Goal: Information Seeking & Learning: Learn about a topic

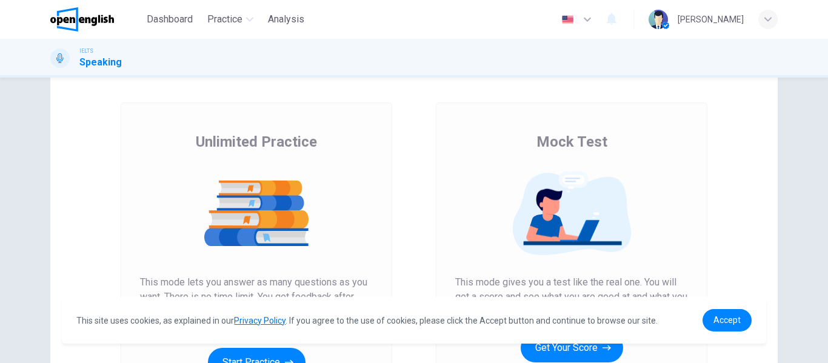
scroll to position [121, 0]
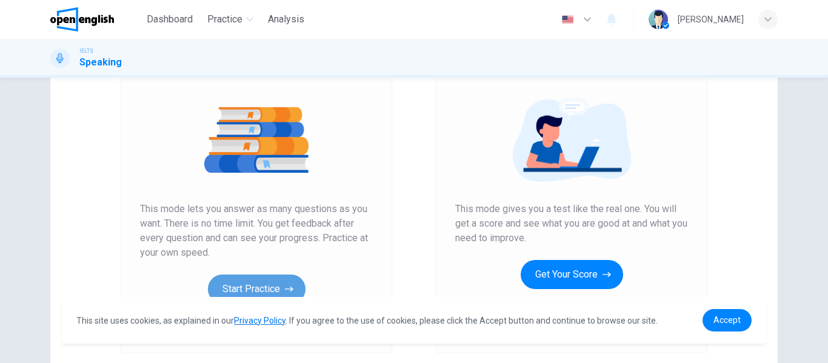
click at [252, 280] on button "Start Practice" at bounding box center [257, 289] width 98 height 29
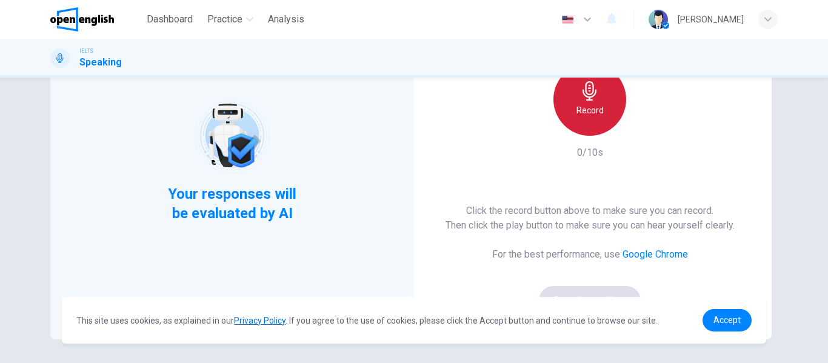
click at [585, 104] on h6 "Record" at bounding box center [589, 110] width 27 height 15
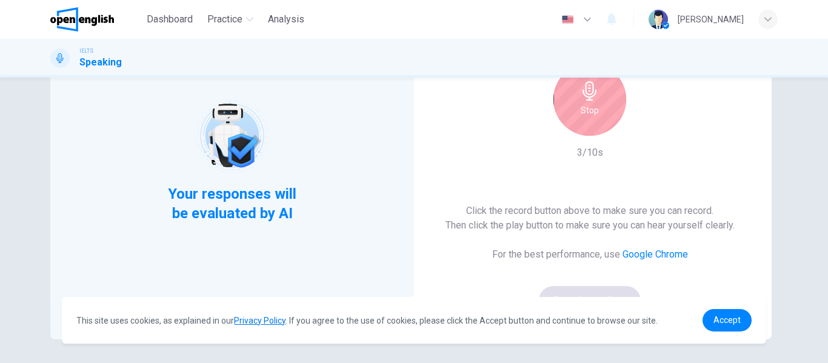
click at [596, 106] on div "Stop" at bounding box center [589, 99] width 73 height 73
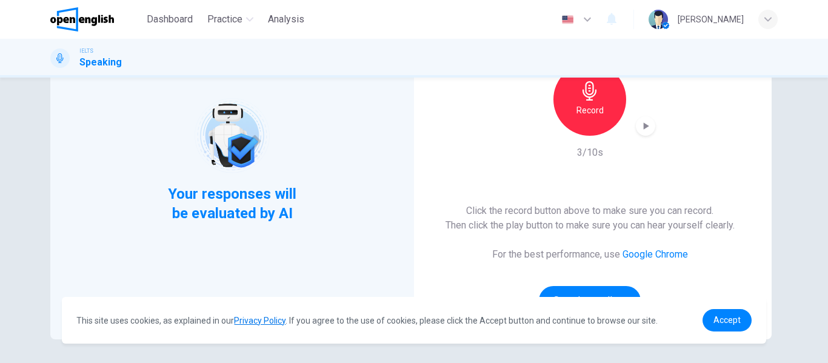
click at [631, 127] on div "Record" at bounding box center [589, 99] width 131 height 73
click at [640, 125] on icon "button" at bounding box center [645, 126] width 12 height 12
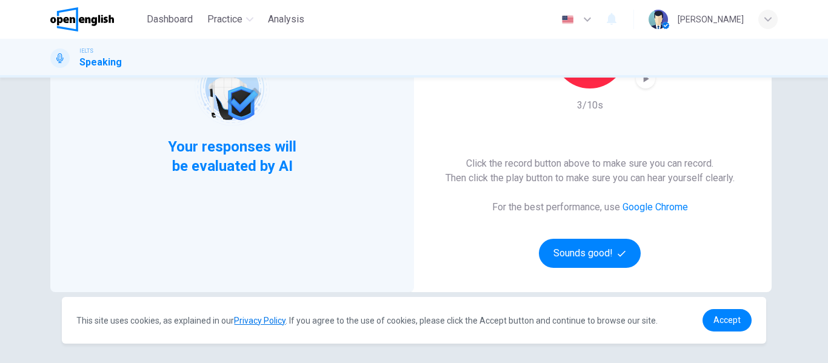
scroll to position [223, 0]
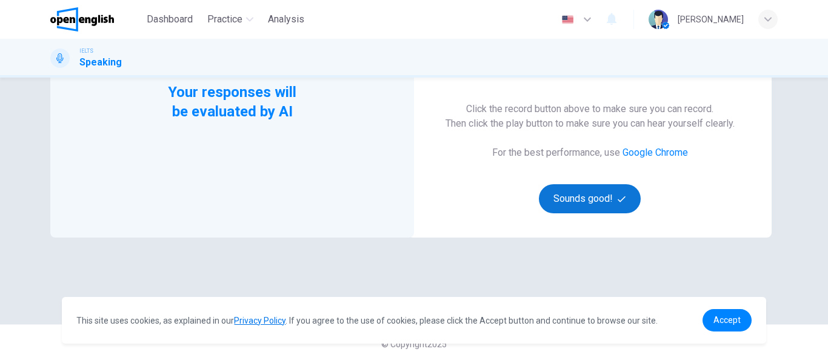
click at [598, 199] on button "Sounds good!" at bounding box center [590, 198] width 102 height 29
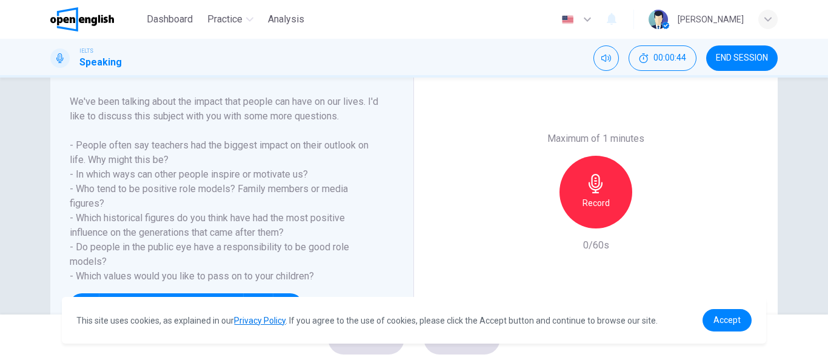
scroll to position [234, 0]
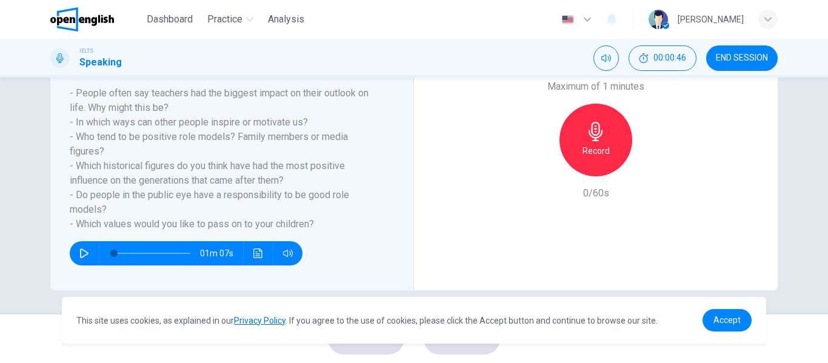
click at [80, 254] on icon "button" at bounding box center [84, 253] width 8 height 10
click at [114, 248] on span at bounding box center [152, 253] width 76 height 17
click at [118, 250] on span at bounding box center [114, 253] width 7 height 7
click at [89, 257] on button "button" at bounding box center [84, 253] width 19 height 24
click at [88, 260] on button "button" at bounding box center [84, 253] width 19 height 24
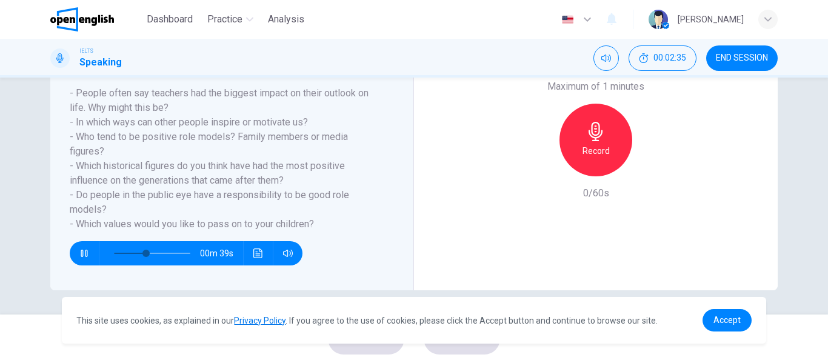
click at [81, 256] on icon "button" at bounding box center [84, 253] width 10 height 10
click at [81, 256] on icon "button" at bounding box center [84, 253] width 8 height 10
click at [82, 253] on icon "button" at bounding box center [84, 253] width 10 height 10
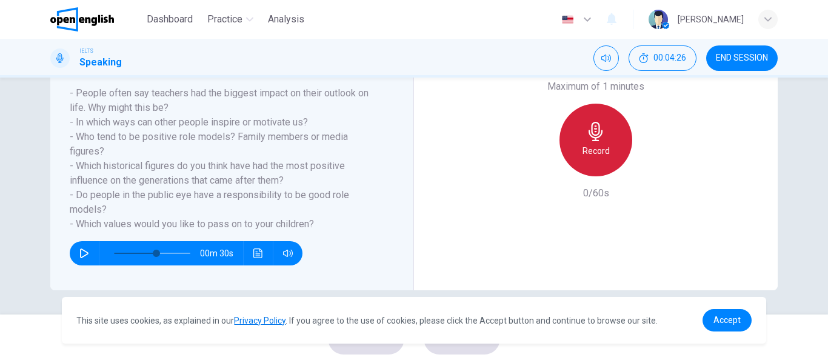
click at [600, 143] on div "Record" at bounding box center [595, 140] width 73 height 73
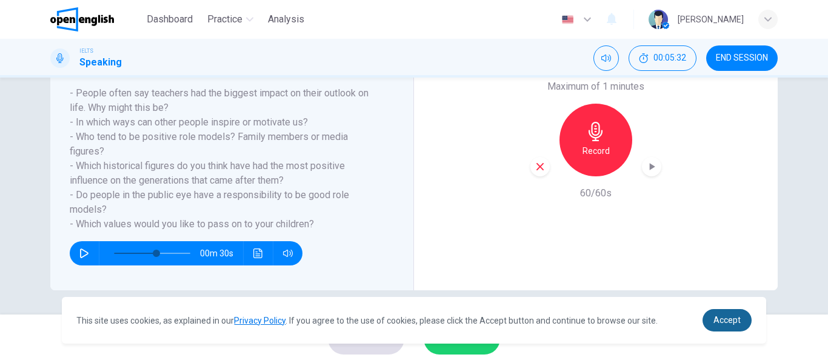
click at [731, 321] on span "Accept" at bounding box center [726, 320] width 27 height 10
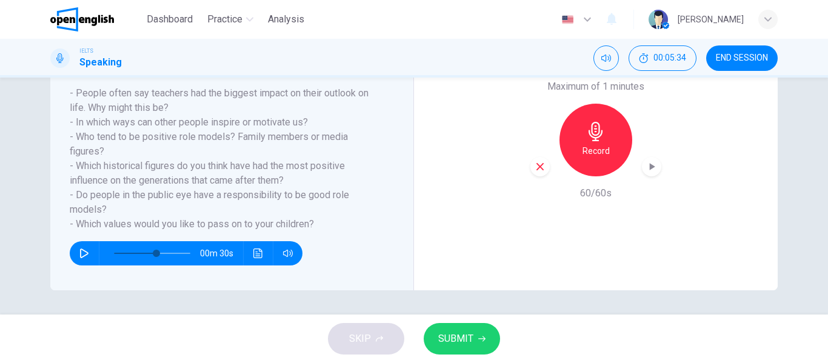
click at [470, 336] on span "SUBMIT" at bounding box center [455, 338] width 35 height 17
click at [462, 341] on span "SUBMIT" at bounding box center [455, 338] width 35 height 17
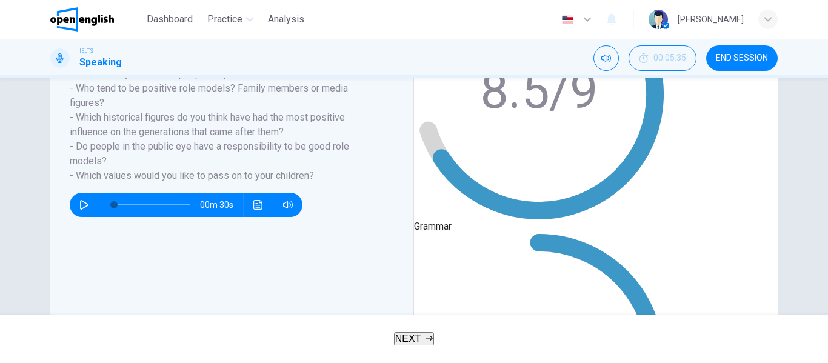
type input "*"
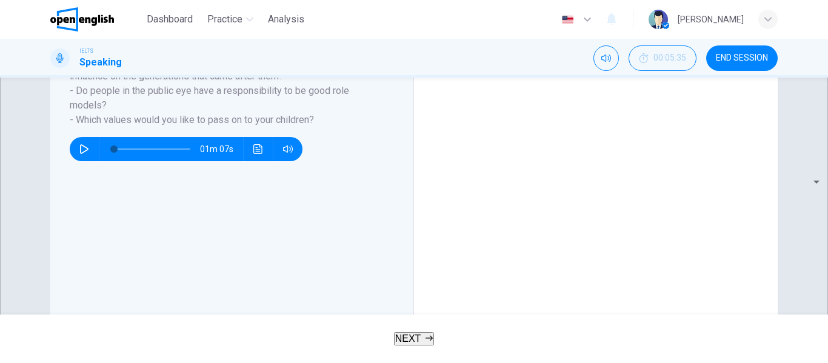
scroll to position [295, 0]
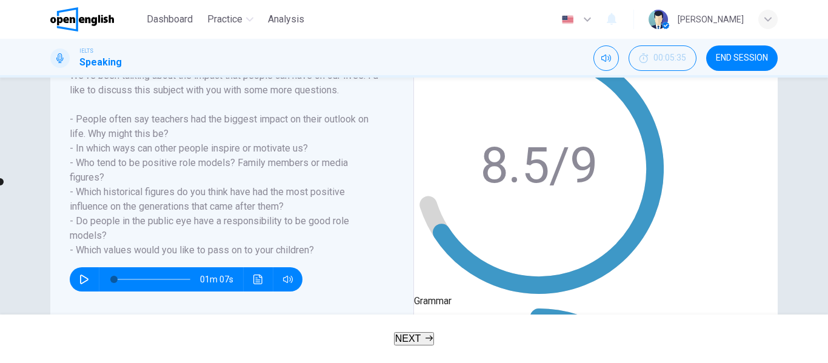
scroll to position [234, 0]
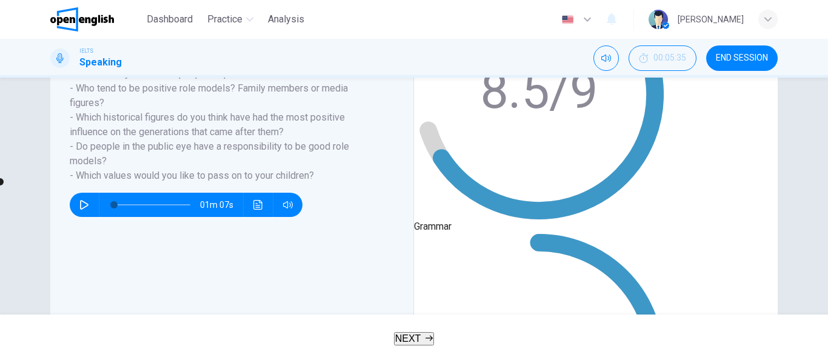
type input "*"
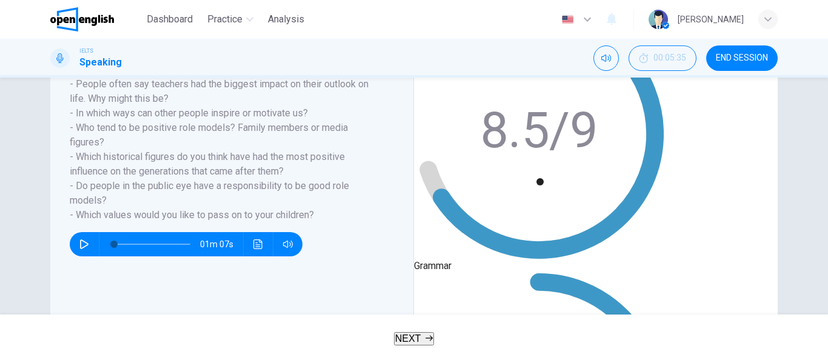
scroll to position [173, 0]
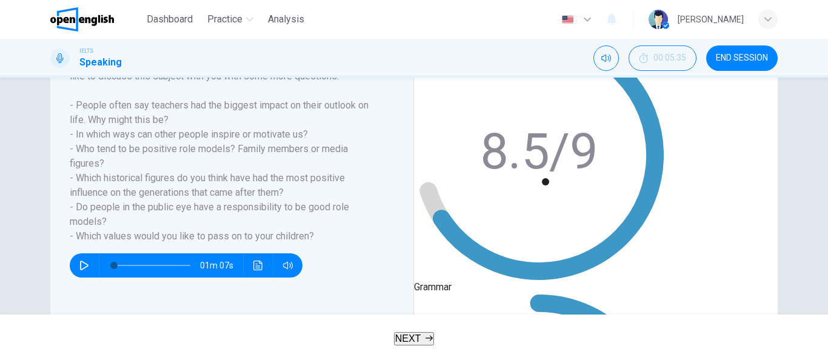
type input "**"
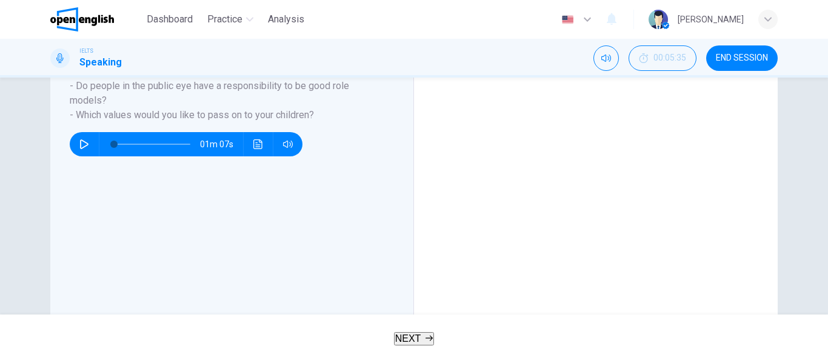
scroll to position [29, 0]
click at [752, 55] on span "END SESSION" at bounding box center [742, 58] width 52 height 10
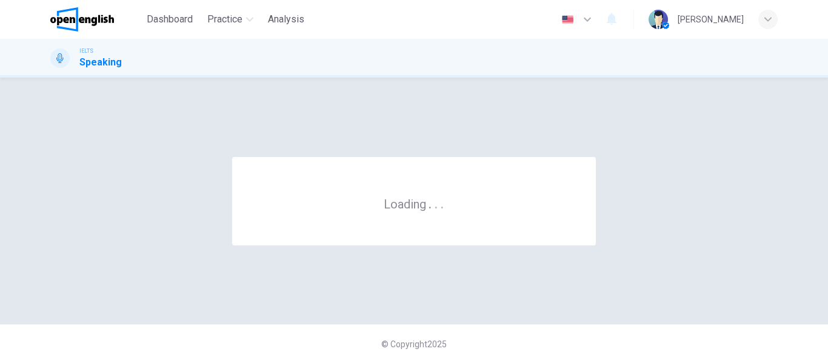
scroll to position [0, 0]
